Goal: Information Seeking & Learning: Learn about a topic

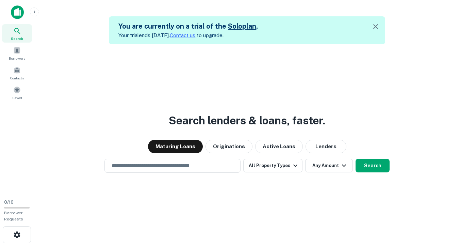
click at [115, 85] on div "Search lenders & loans, faster. Maturing Loans Originations Active Loans Lender…" at bounding box center [246, 167] width 415 height 246
click at [292, 149] on button "Active Loans" at bounding box center [279, 147] width 48 height 14
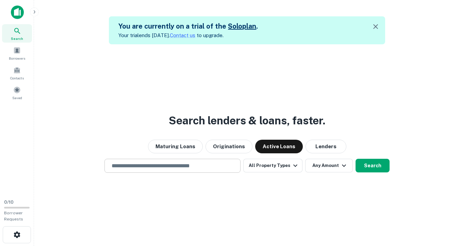
click at [226, 167] on input "text" at bounding box center [173, 166] width 130 height 8
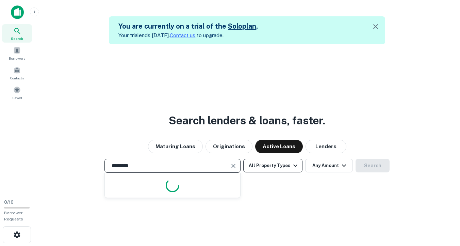
type input "********"
click at [294, 167] on icon "button" at bounding box center [295, 165] width 8 height 8
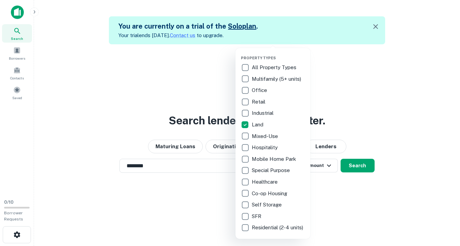
click at [391, 106] on div at bounding box center [230, 123] width 460 height 246
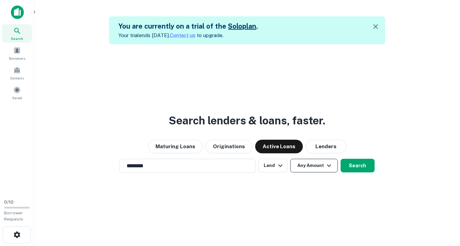
click at [331, 164] on icon "button" at bounding box center [329, 165] width 8 height 8
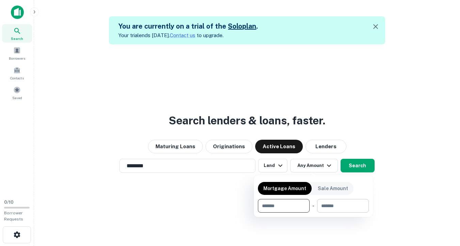
click at [334, 204] on input "number" at bounding box center [340, 206] width 47 height 14
type input "******"
click at [362, 167] on div at bounding box center [230, 123] width 460 height 246
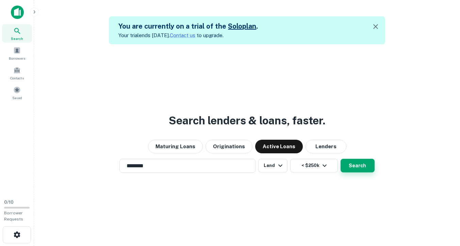
click at [360, 167] on button "Search" at bounding box center [358, 166] width 34 height 14
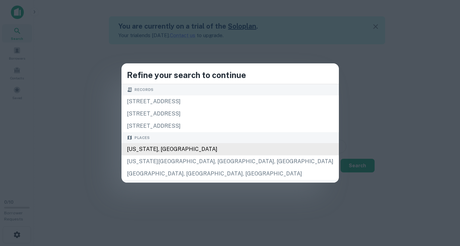
click at [235, 150] on div "Michigan, USA" at bounding box center [229, 149] width 217 height 12
type input "**********"
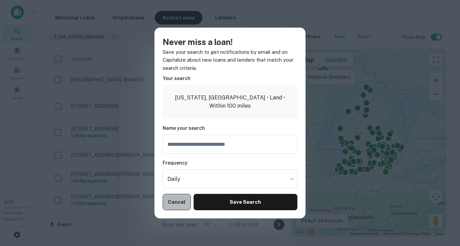
click at [177, 202] on button "Cancel" at bounding box center [177, 202] width 28 height 16
click at [175, 205] on button "Cancel" at bounding box center [177, 202] width 28 height 16
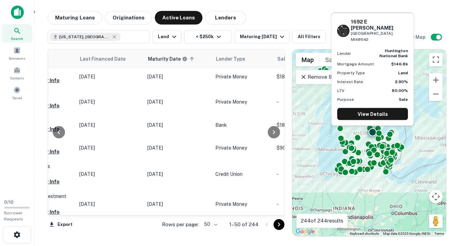
scroll to position [246, 368]
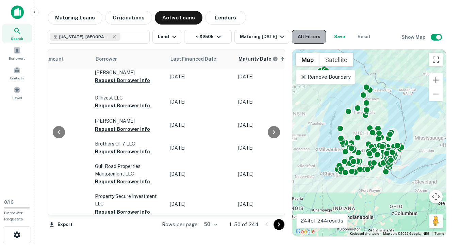
click at [317, 39] on button "All Filters" at bounding box center [309, 37] width 34 height 14
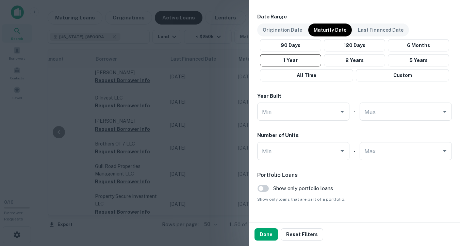
scroll to position [405, 0]
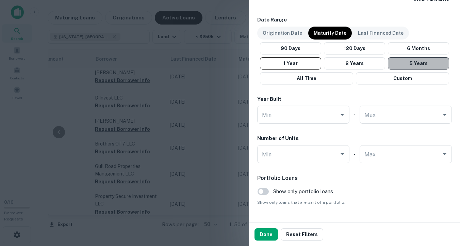
click at [425, 62] on button "5 Years" at bounding box center [418, 63] width 61 height 12
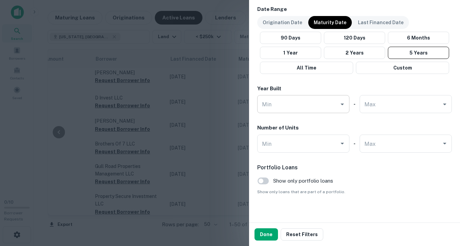
scroll to position [421, 0]
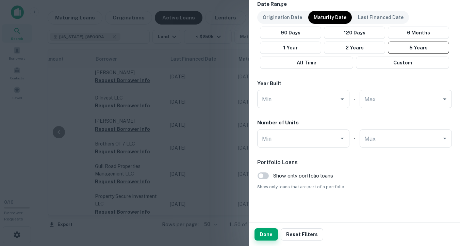
click at [265, 237] on button "Done" at bounding box center [266, 234] width 23 height 12
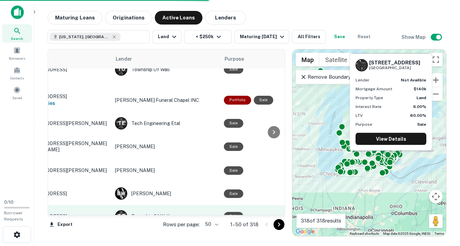
scroll to position [1078, 0]
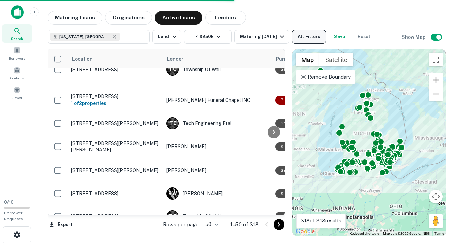
click at [314, 37] on button "All Filters" at bounding box center [309, 37] width 34 height 14
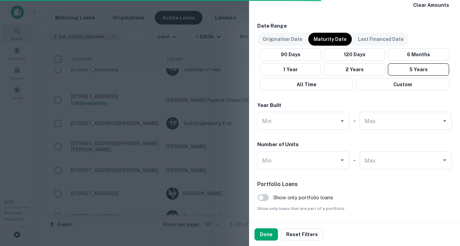
scroll to position [421, 0]
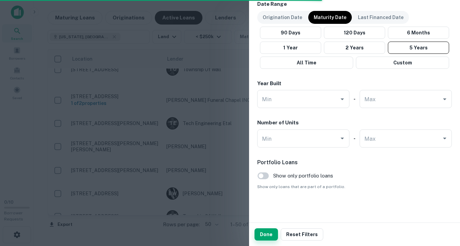
click at [265, 235] on button "Done" at bounding box center [266, 234] width 23 height 12
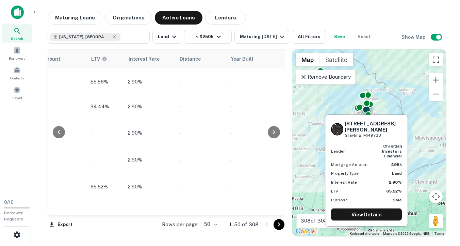
scroll to position [0, 699]
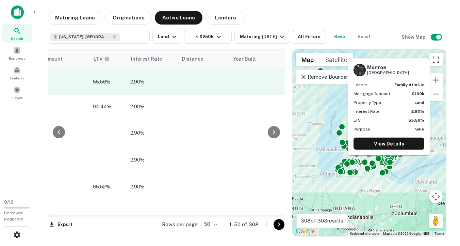
click at [135, 81] on p "2.90%" at bounding box center [152, 81] width 44 height 7
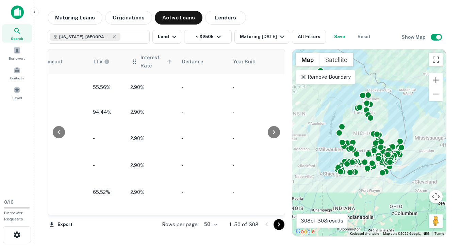
click at [166, 61] on icon at bounding box center [169, 62] width 6 height 6
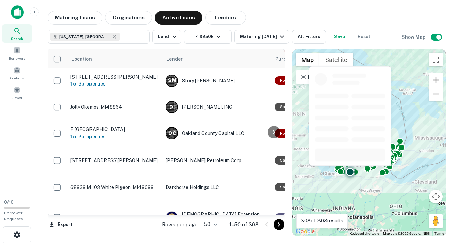
scroll to position [1080, 1]
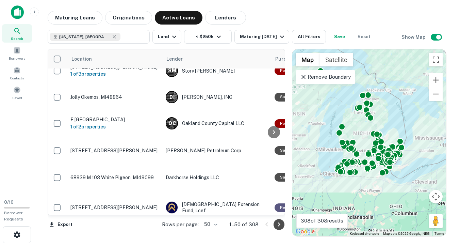
click at [279, 221] on icon "Go to next page" at bounding box center [279, 224] width 8 height 8
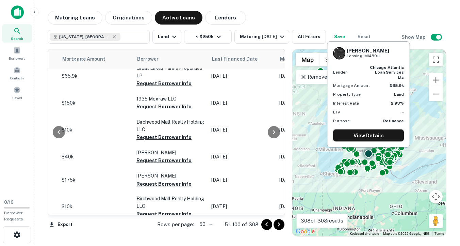
scroll to position [668, 322]
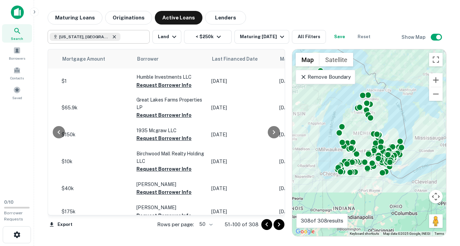
click at [113, 36] on icon at bounding box center [114, 36] width 3 height 3
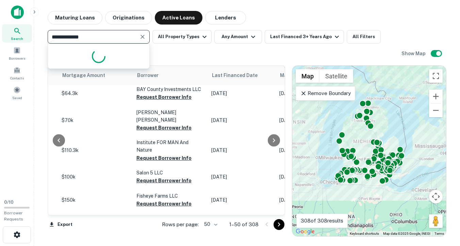
click at [101, 35] on input "**********" at bounding box center [93, 37] width 87 height 10
type input "**********"
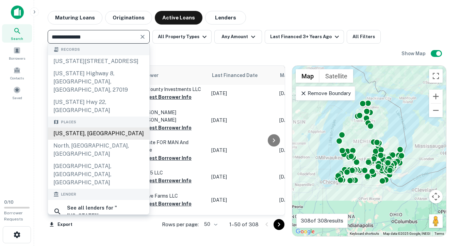
click at [83, 127] on div "North Carolina, USA" at bounding box center [98, 133] width 101 height 12
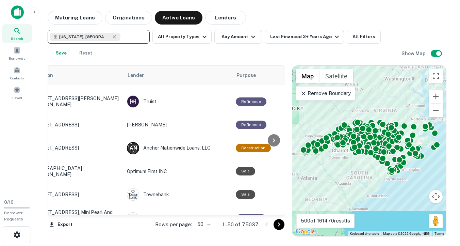
scroll to position [668, 11]
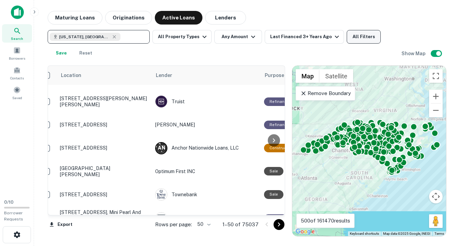
click at [359, 40] on button "All Filters" at bounding box center [364, 37] width 34 height 14
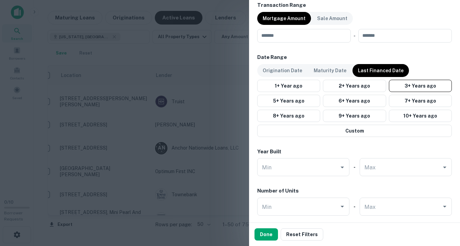
scroll to position [289, 0]
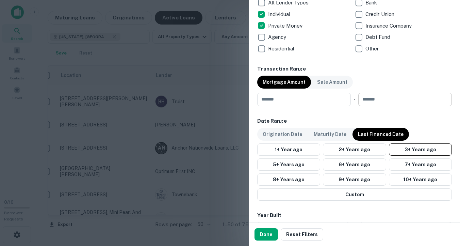
click at [392, 101] on input "number" at bounding box center [402, 100] width 89 height 14
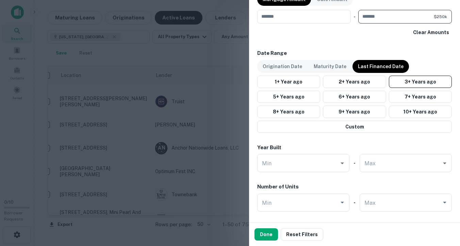
scroll to position [372, 0]
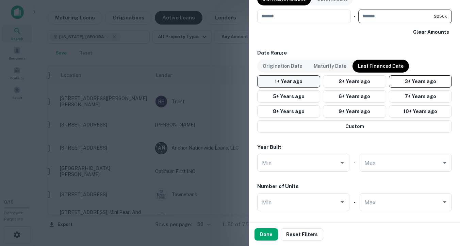
type input "******"
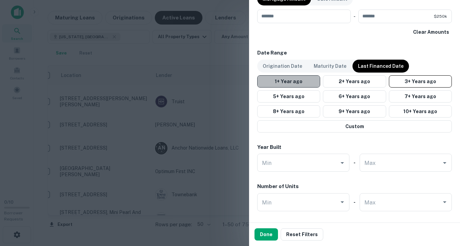
click at [302, 82] on button "1+ Year ago" at bounding box center [288, 81] width 63 height 12
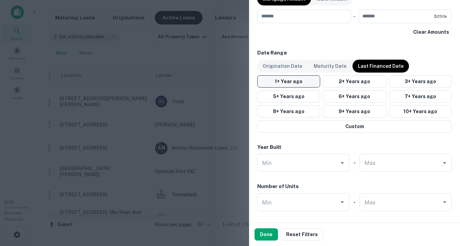
click at [300, 81] on button "1+ Year ago" at bounding box center [288, 81] width 63 height 12
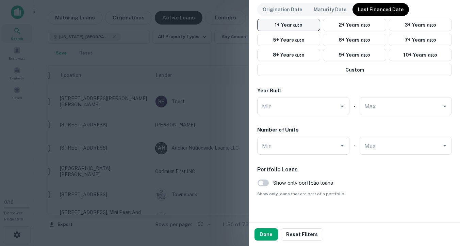
scroll to position [436, 0]
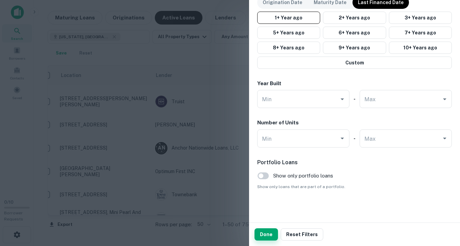
click at [266, 232] on button "Done" at bounding box center [266, 234] width 23 height 12
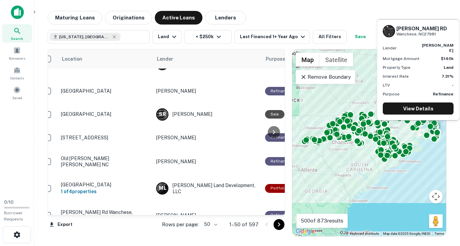
scroll to position [1026, 10]
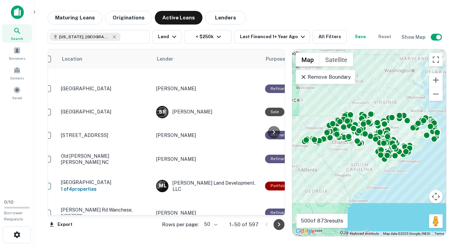
click at [280, 224] on icon "Go to next page" at bounding box center [279, 224] width 2 height 4
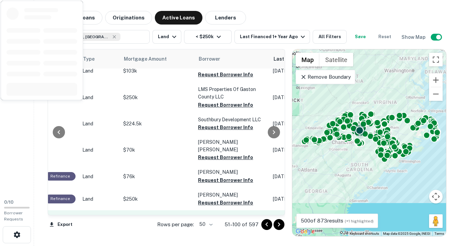
scroll to position [1025, 260]
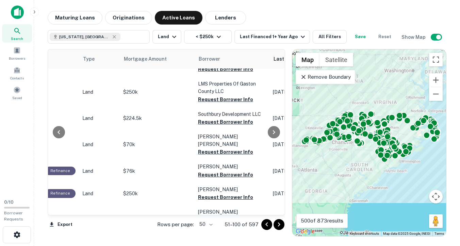
click at [279, 225] on icon "Go to next page" at bounding box center [279, 224] width 8 height 8
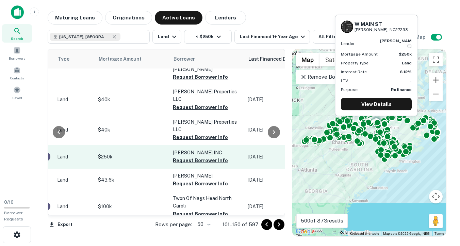
scroll to position [212, 298]
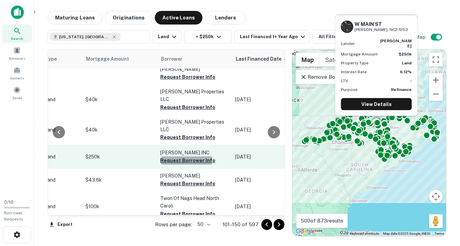
click at [174, 156] on button "Request Borrower Info" at bounding box center [187, 160] width 55 height 8
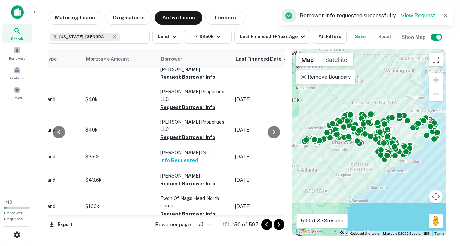
click at [414, 14] on link "View Request" at bounding box center [418, 15] width 35 height 6
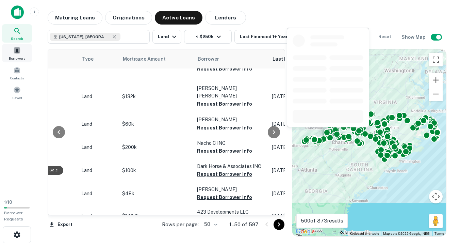
scroll to position [144, 261]
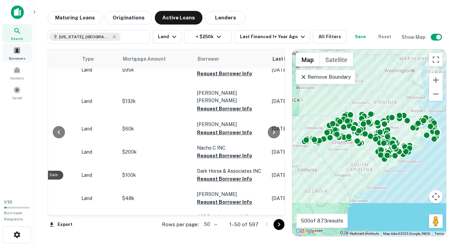
click at [15, 51] on span at bounding box center [16, 50] width 7 height 7
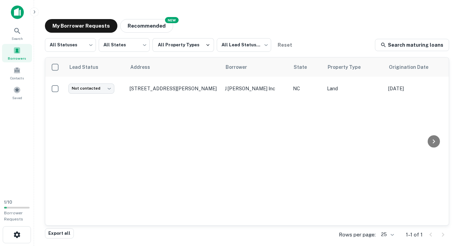
click at [19, 54] on div "Borrowers" at bounding box center [17, 53] width 30 height 18
click at [18, 71] on span at bounding box center [16, 69] width 7 height 7
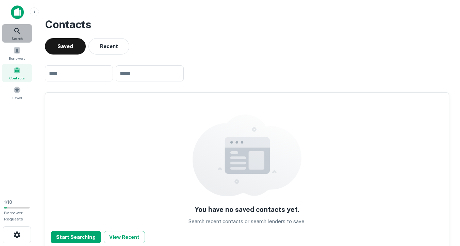
click at [16, 36] on span "Search" at bounding box center [17, 38] width 11 height 5
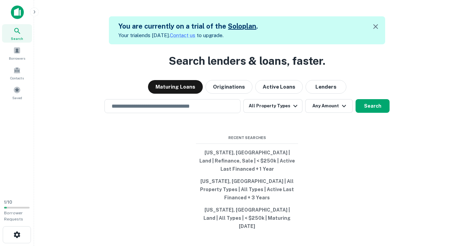
scroll to position [11, 0]
